Goal: Use online tool/utility: Utilize a website feature to perform a specific function

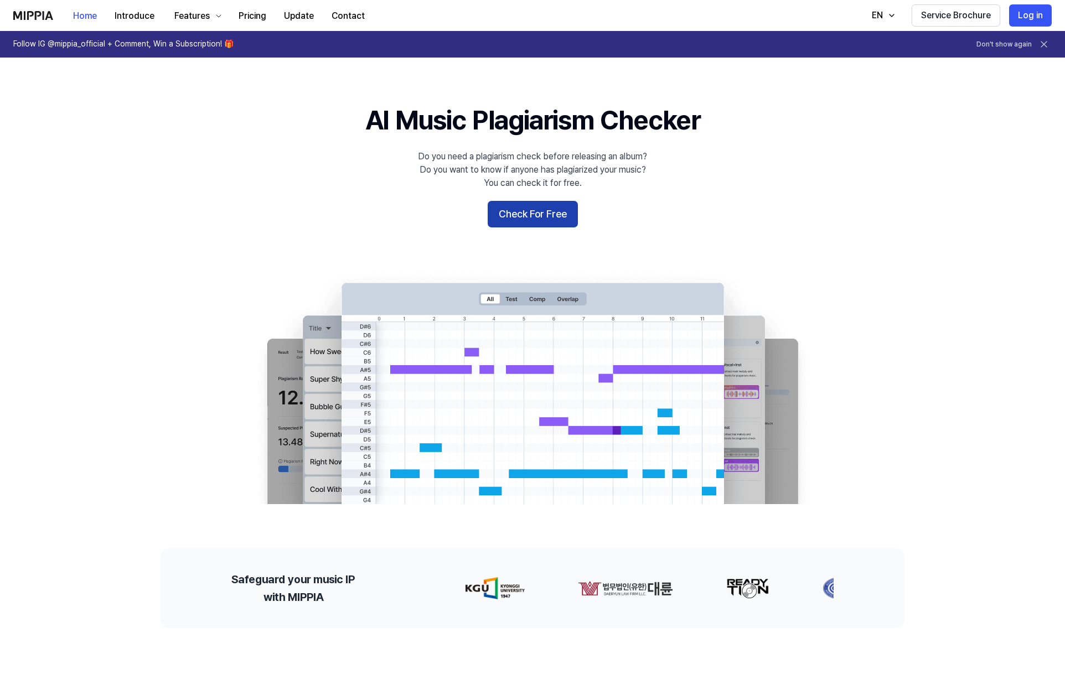
click at [529, 214] on button "Check For Free" at bounding box center [533, 214] width 90 height 27
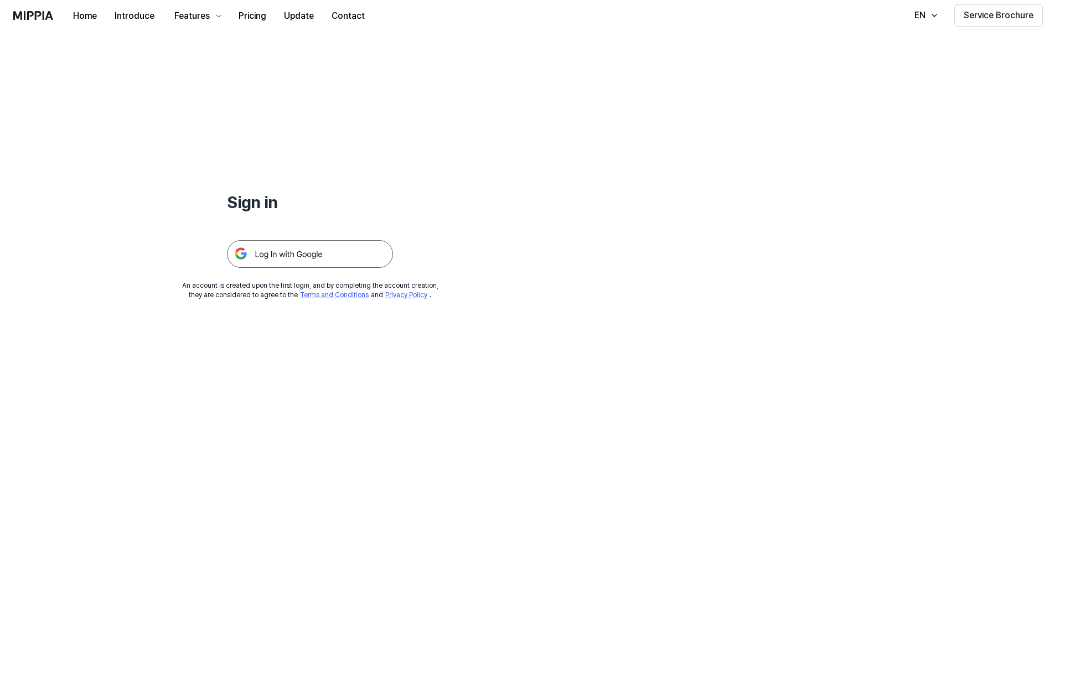
click at [309, 251] on img at bounding box center [310, 254] width 166 height 28
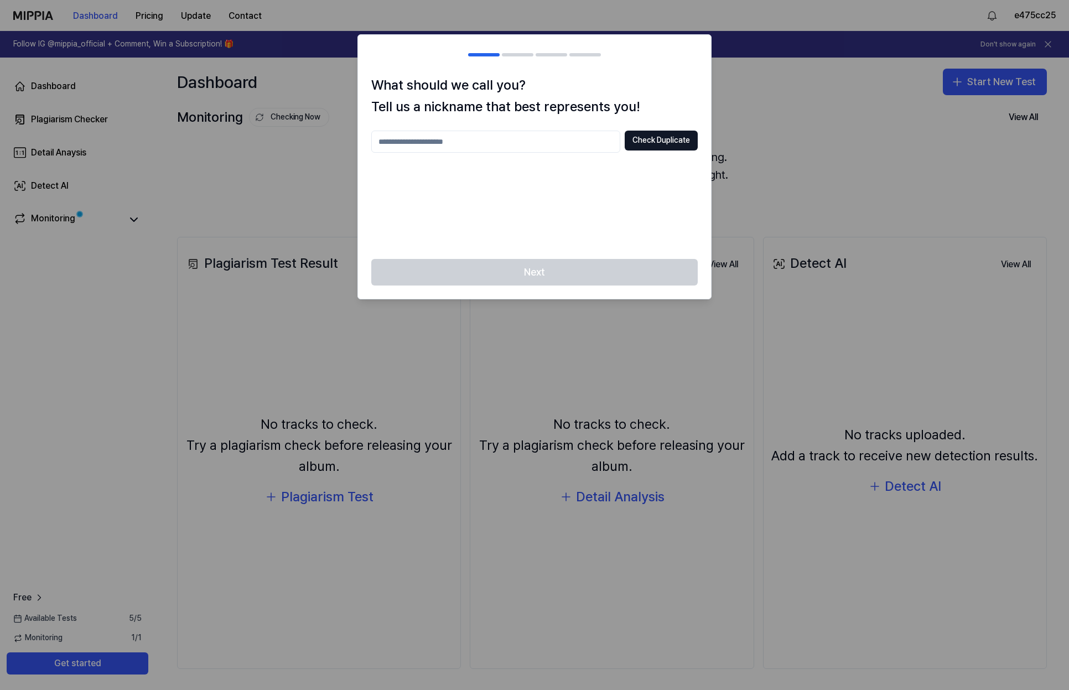
click at [387, 147] on input "text" at bounding box center [495, 142] width 249 height 22
type input "******"
click at [664, 139] on button "Check Duplicate" at bounding box center [661, 141] width 73 height 20
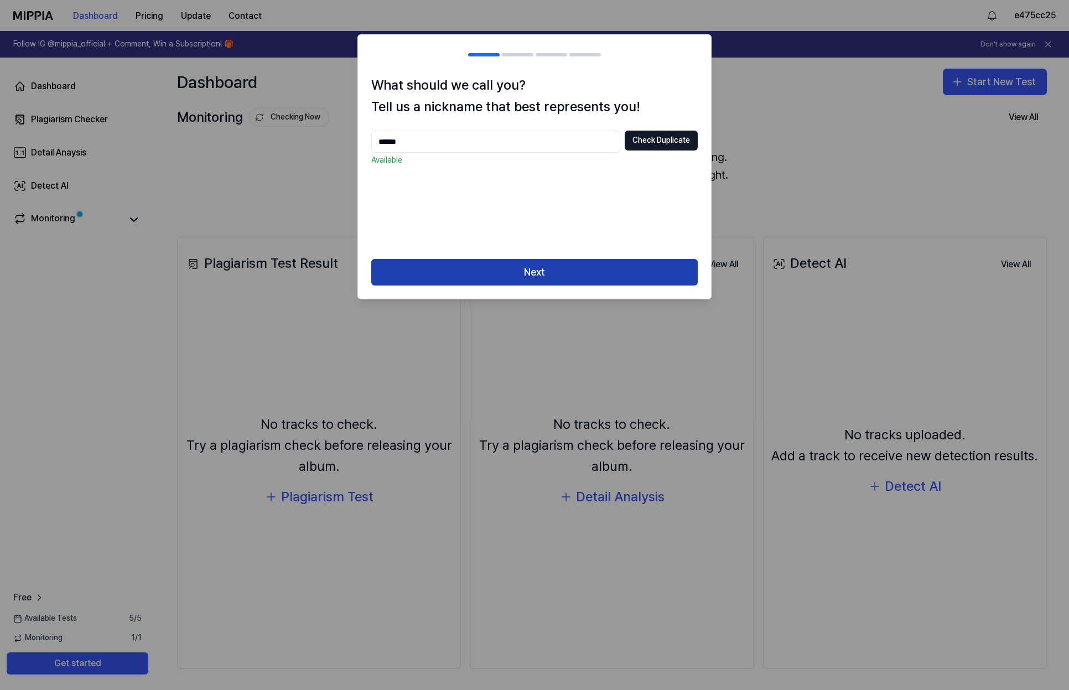
click at [540, 272] on button "Next" at bounding box center [534, 272] width 327 height 27
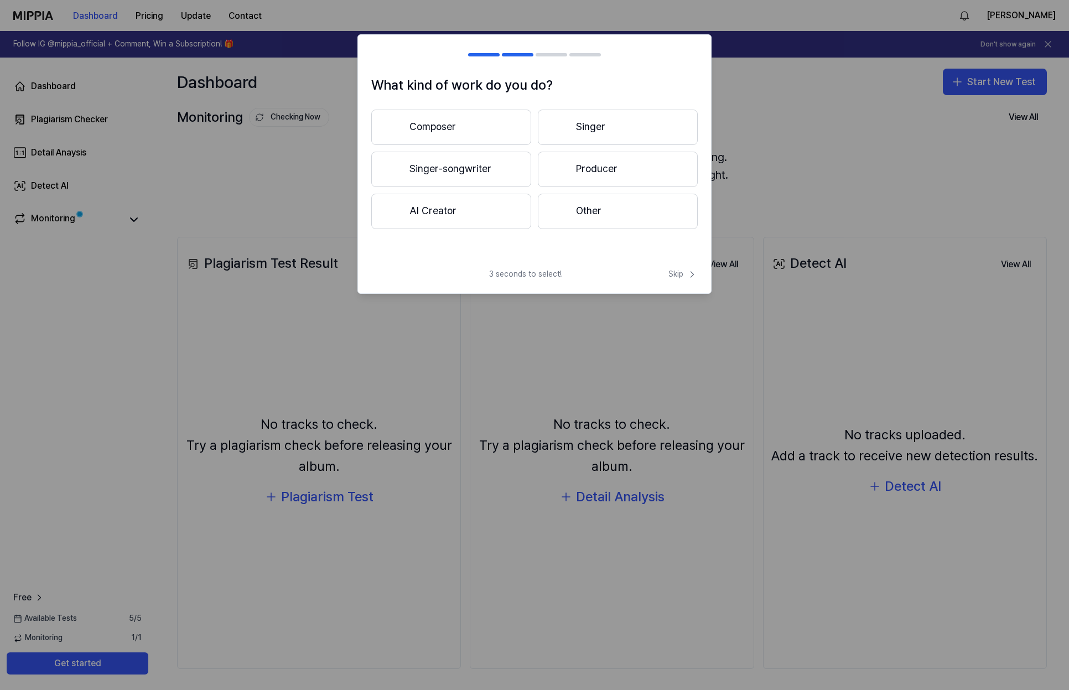
click at [449, 125] on button "Composer" at bounding box center [451, 127] width 160 height 35
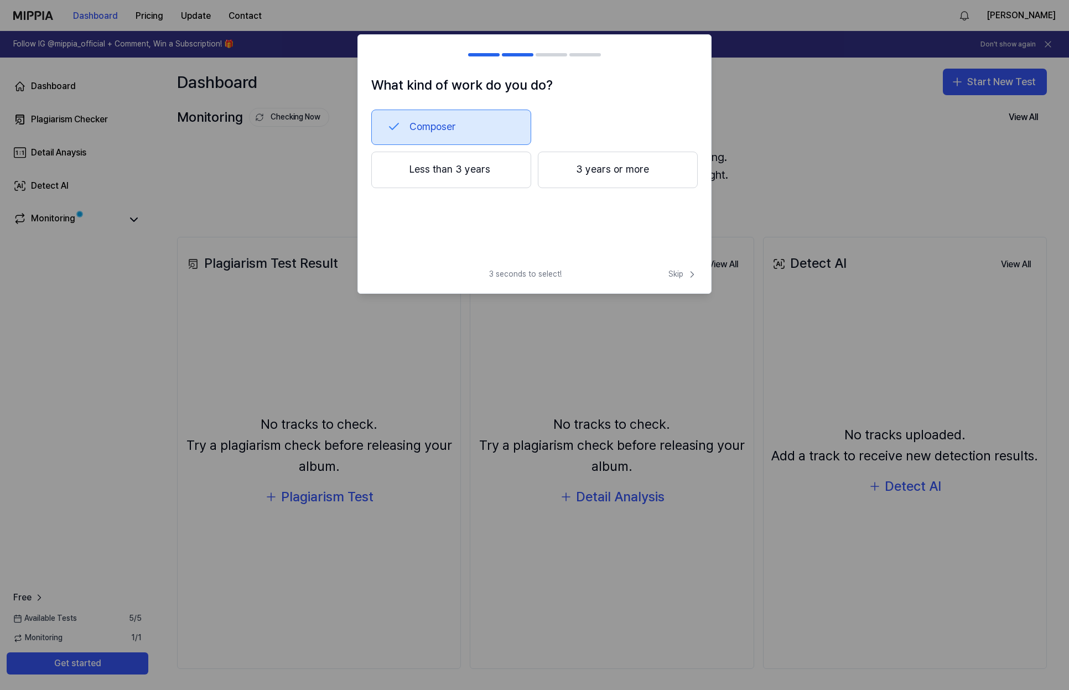
click at [595, 170] on button "3 years or more" at bounding box center [618, 170] width 160 height 37
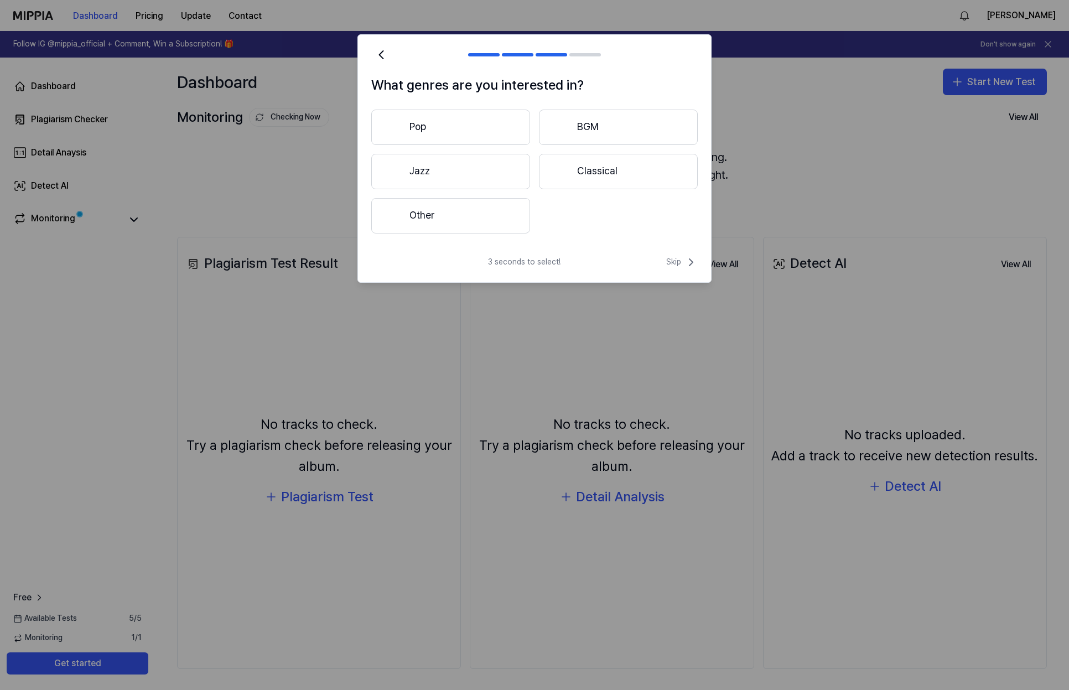
click at [436, 168] on button "Jazz" at bounding box center [450, 171] width 159 height 35
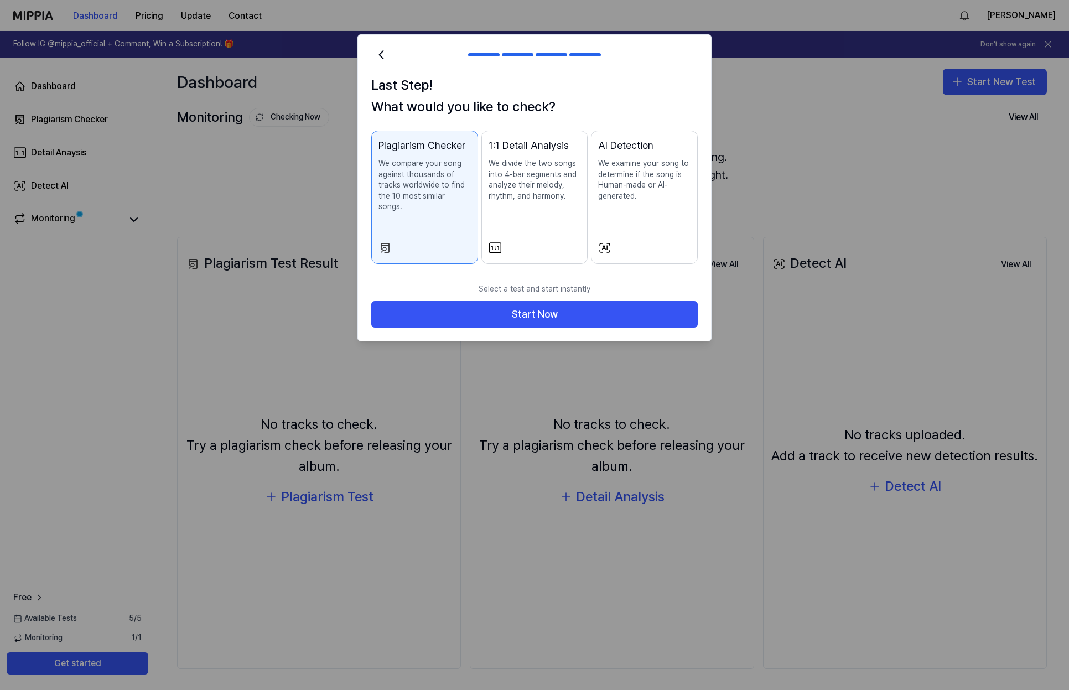
click at [414, 173] on p "We compare your song against thousands of tracks worldwide to find the 10 most …" at bounding box center [425, 185] width 92 height 54
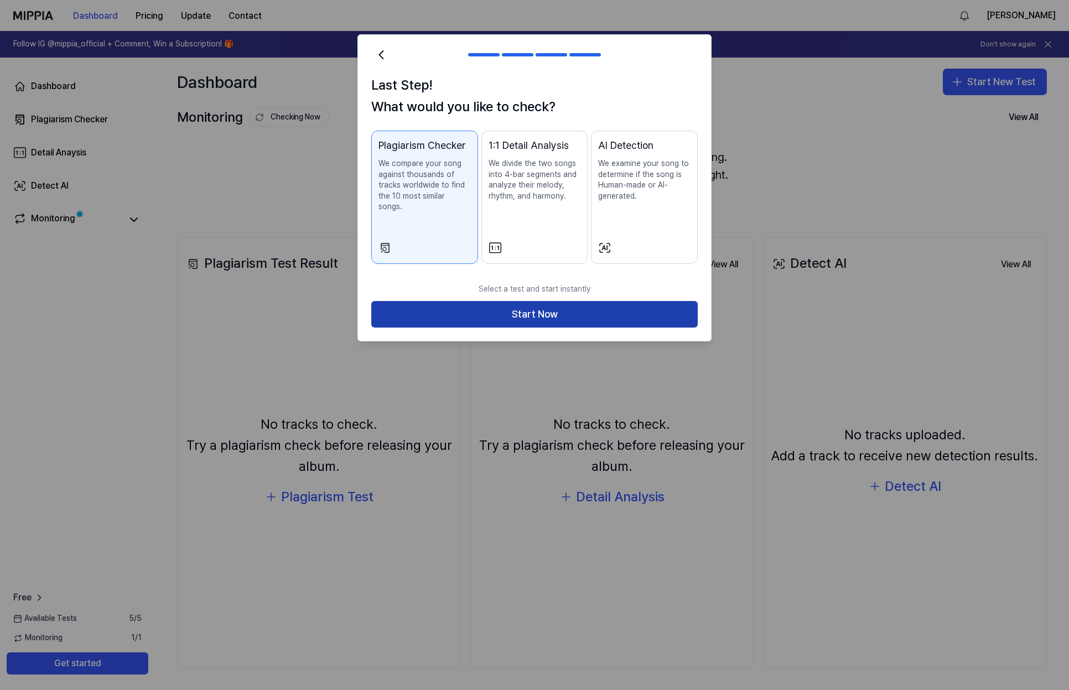
click at [548, 307] on button "Start Now" at bounding box center [534, 314] width 327 height 27
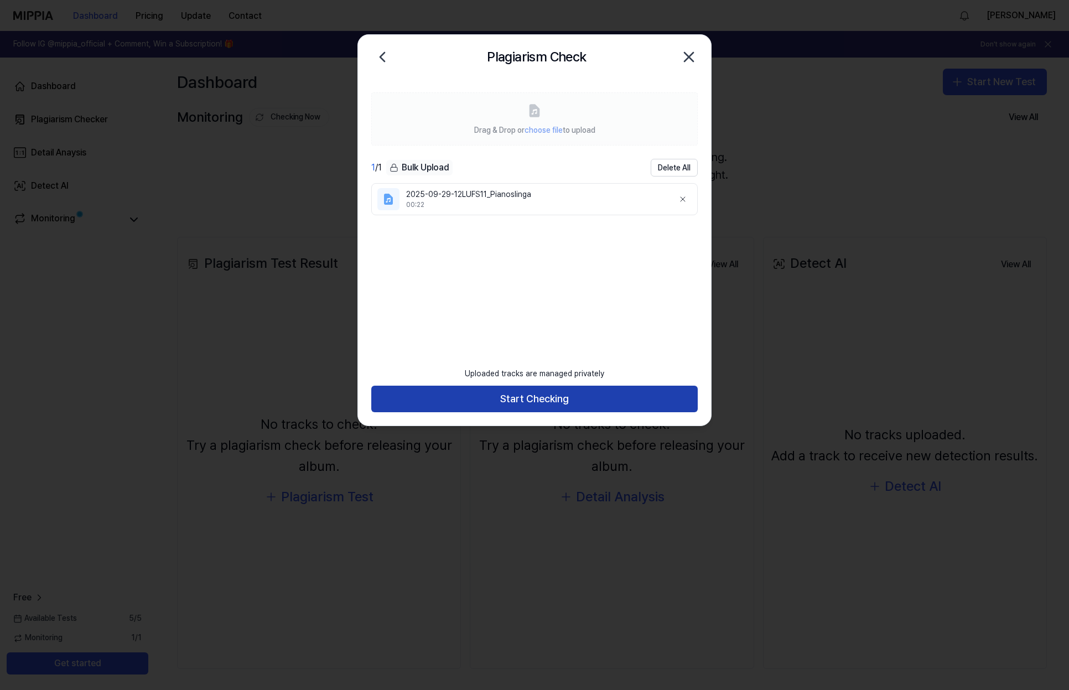
click at [537, 402] on button "Start Checking" at bounding box center [534, 399] width 327 height 27
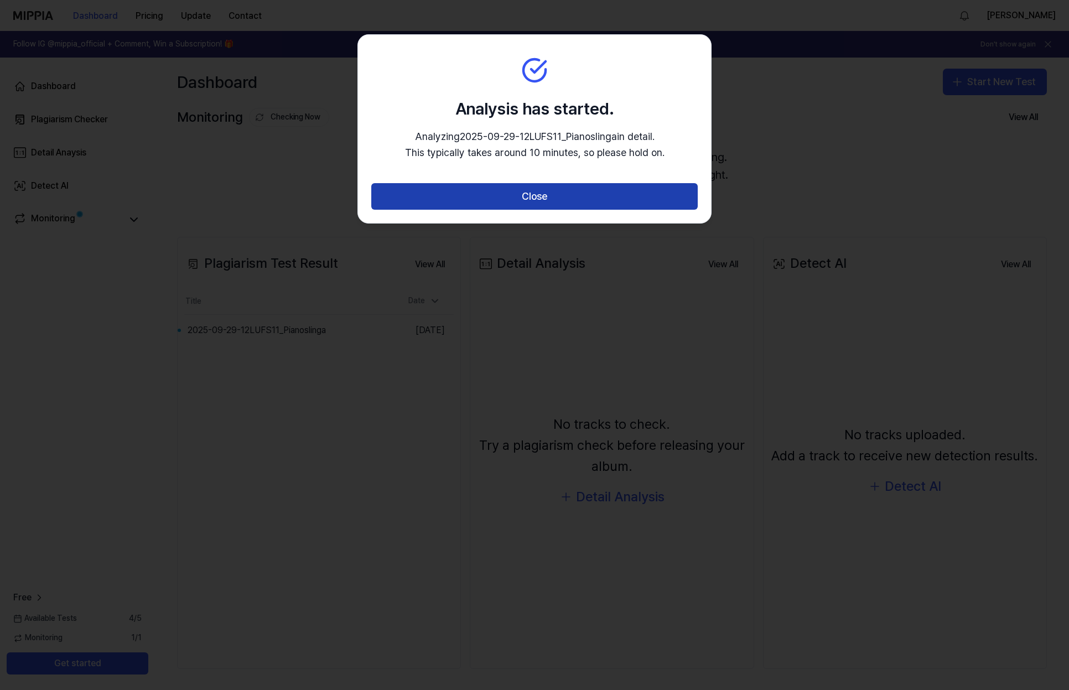
click at [560, 189] on button "Close" at bounding box center [534, 196] width 327 height 27
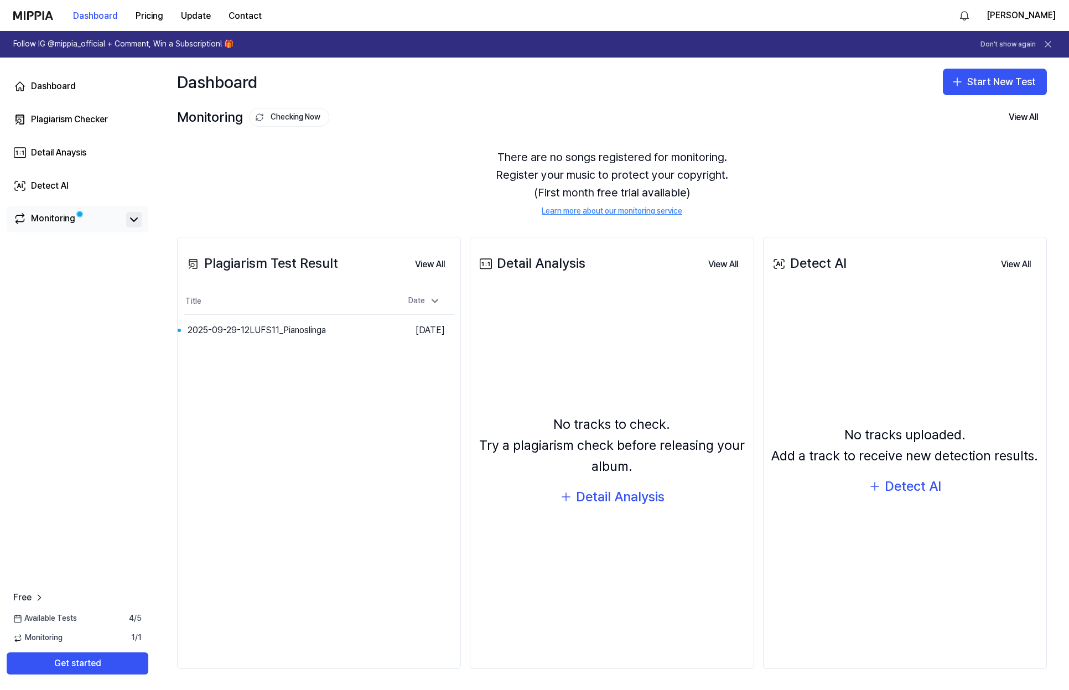
click at [131, 216] on icon at bounding box center [133, 219] width 13 height 13
click at [134, 219] on icon at bounding box center [133, 219] width 13 height 13
click at [350, 329] on button "Go to Results" at bounding box center [356, 331] width 59 height 18
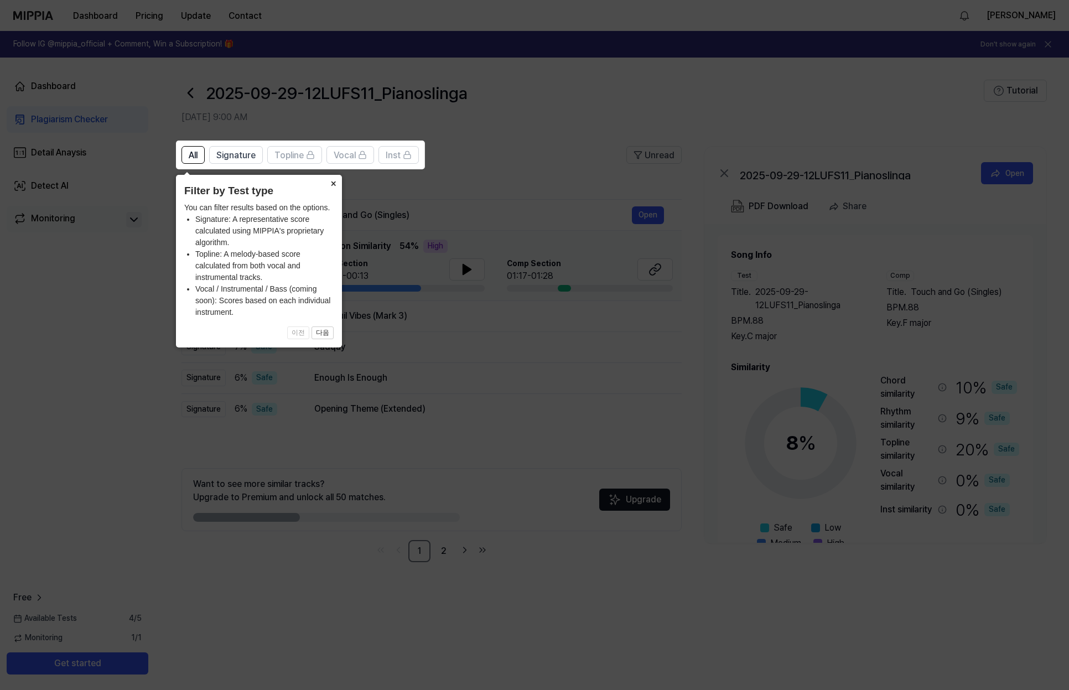
click at [330, 184] on button "×" at bounding box center [333, 182] width 18 height 15
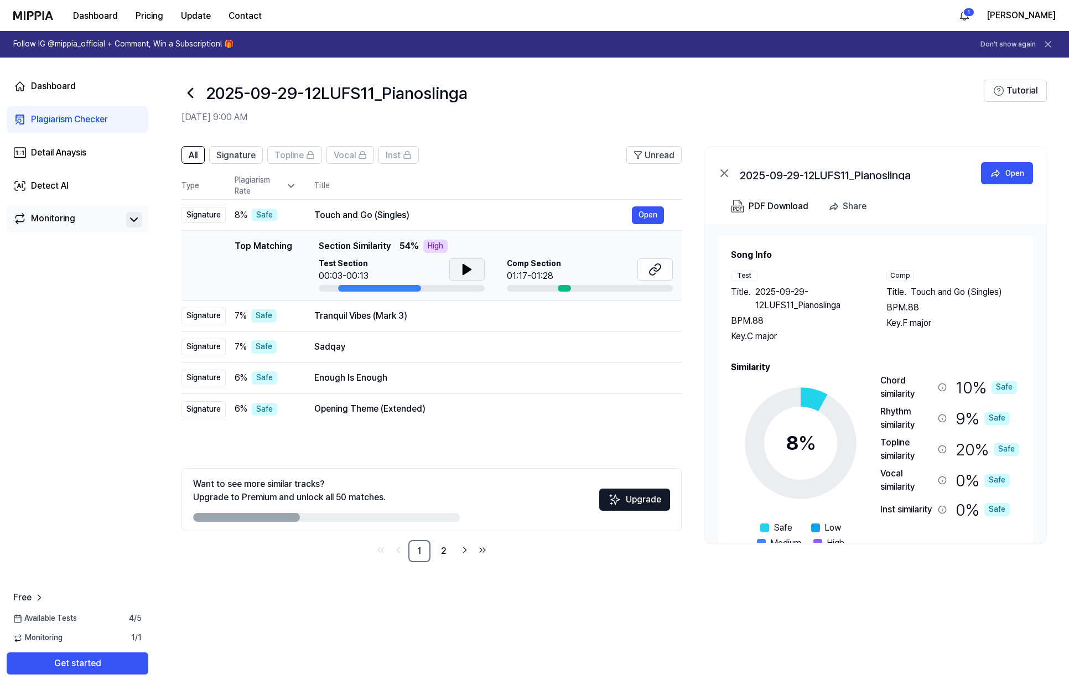
click at [468, 269] on icon at bounding box center [467, 270] width 8 height 10
click at [656, 270] on icon at bounding box center [655, 269] width 13 height 13
